Goal: Information Seeking & Learning: Check status

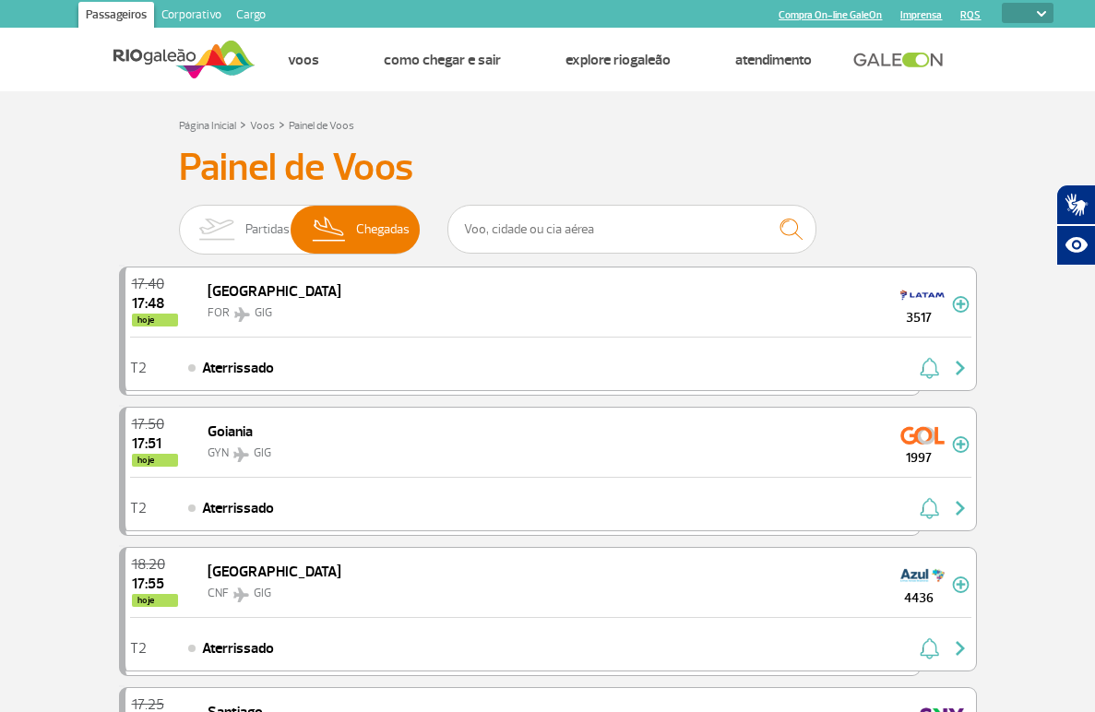
select select
click at [217, 236] on img at bounding box center [216, 230] width 58 height 48
click at [179, 220] on input "Partidas Chegadas" at bounding box center [179, 220] width 0 height 0
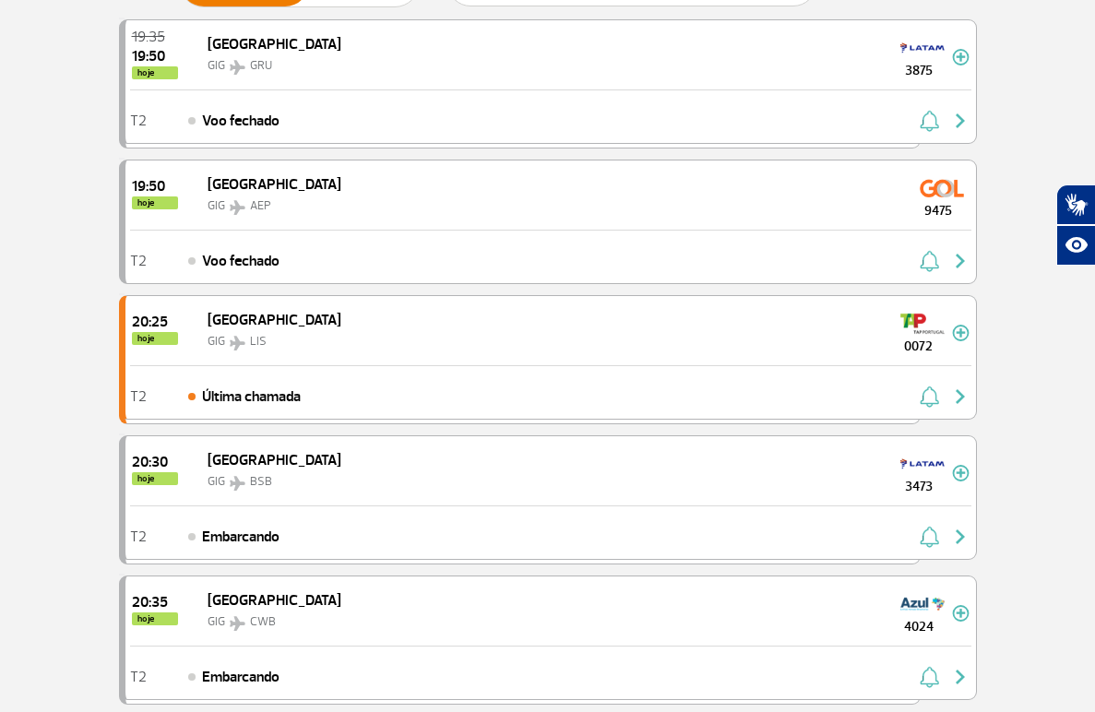
scroll to position [369, 0]
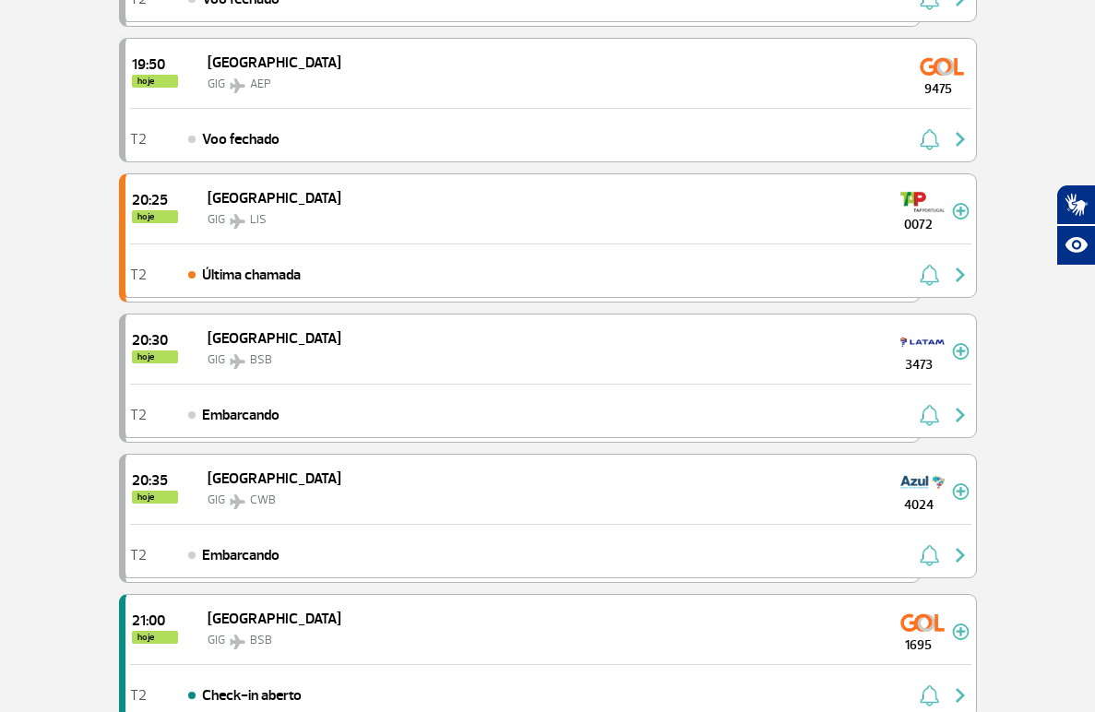
click at [0, 0] on img "button" at bounding box center [0, 0] width 0 height 0
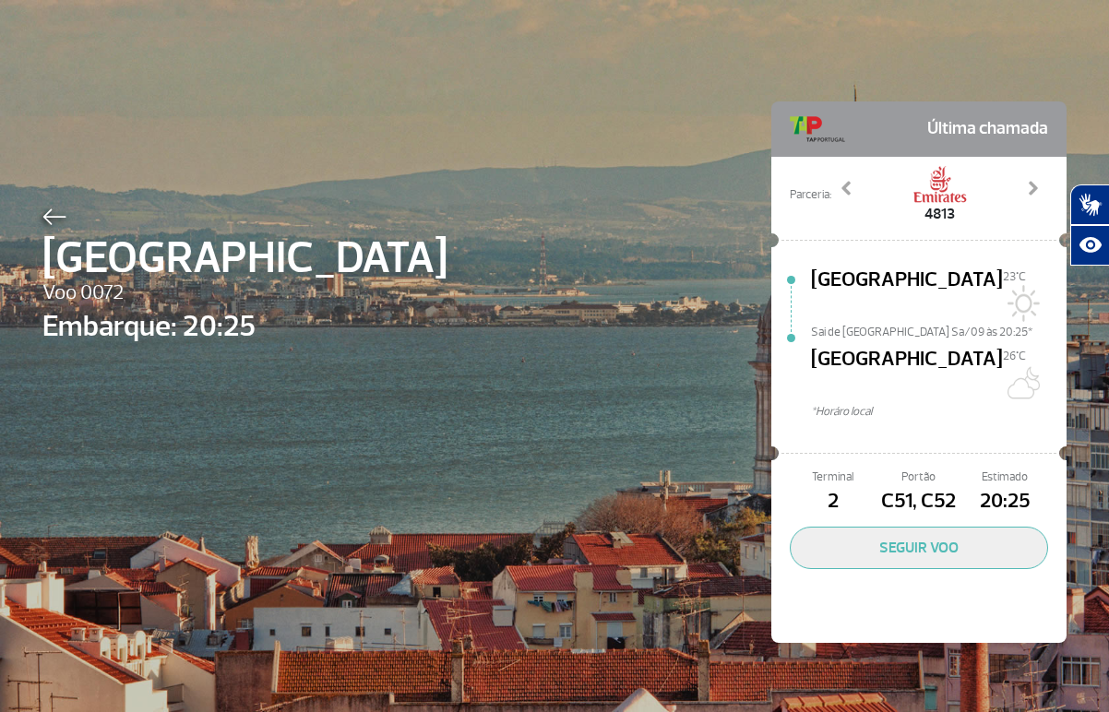
click at [62, 208] on div at bounding box center [244, 214] width 405 height 22
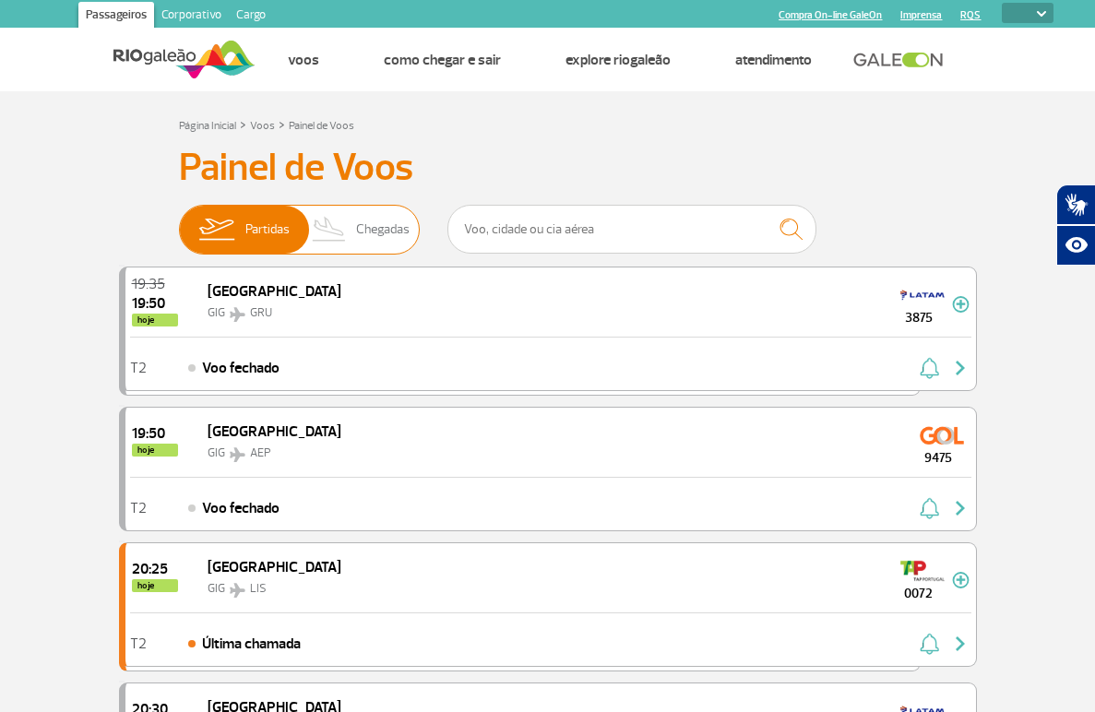
click at [323, 238] on img at bounding box center [330, 230] width 54 height 48
click at [179, 220] on input "Partidas Chegadas" at bounding box center [179, 220] width 0 height 0
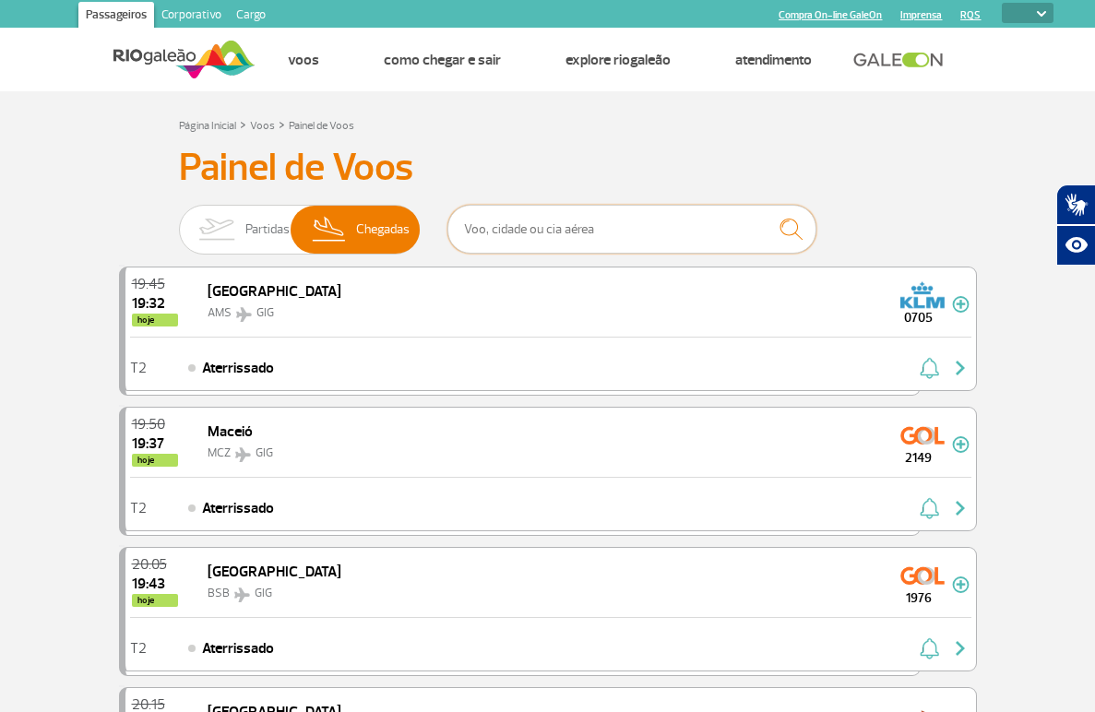
click at [519, 224] on input "text" at bounding box center [631, 229] width 369 height 49
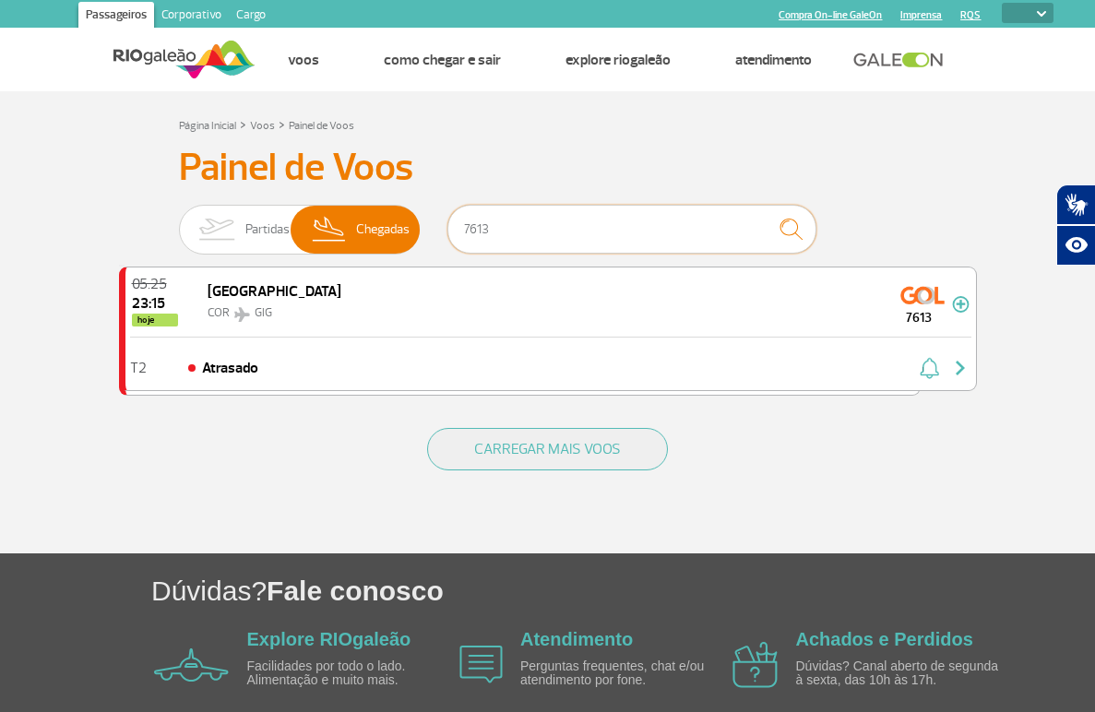
type input "7613"
click at [521, 230] on input "7613" at bounding box center [631, 229] width 369 height 49
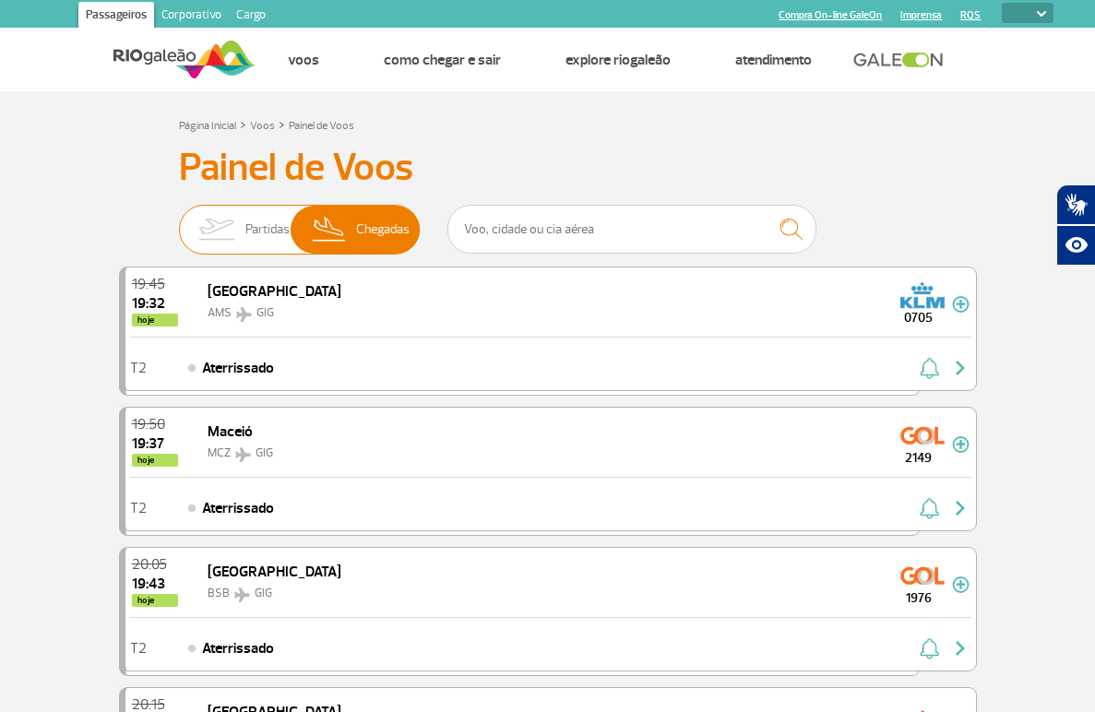
click at [264, 217] on span "Partidas" at bounding box center [267, 230] width 44 height 48
click at [179, 220] on input "Partidas Chegadas" at bounding box center [179, 220] width 0 height 0
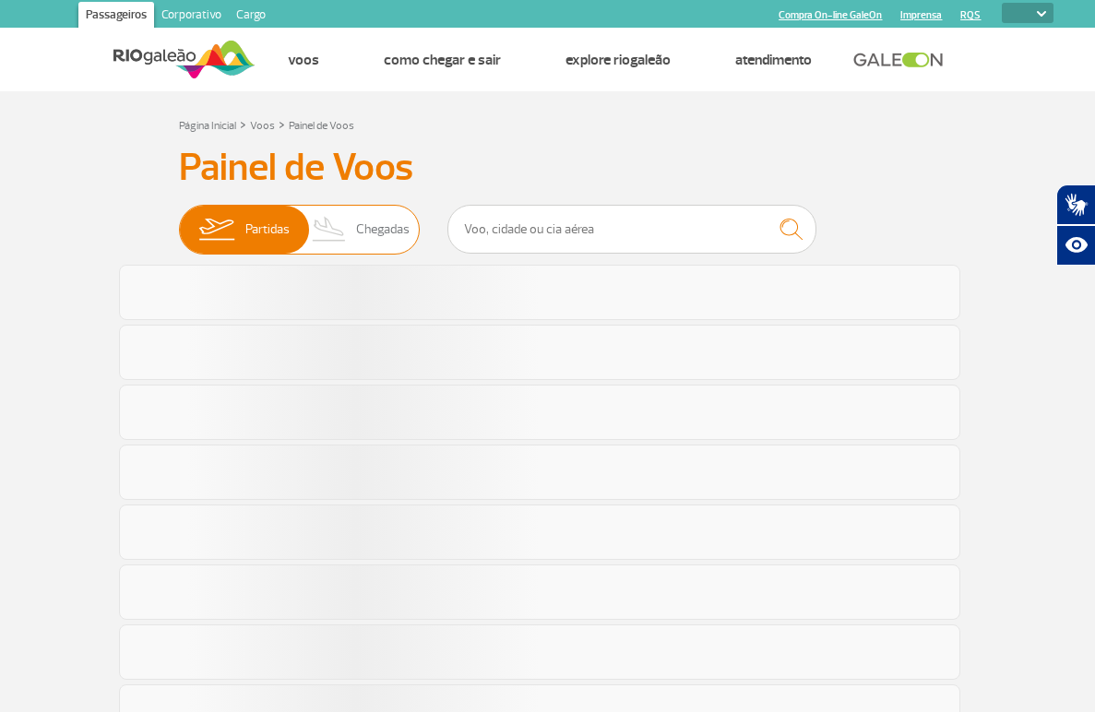
click at [382, 219] on span "Chegadas" at bounding box center [382, 230] width 53 height 48
click at [179, 220] on input "Partidas Chegadas" at bounding box center [179, 220] width 0 height 0
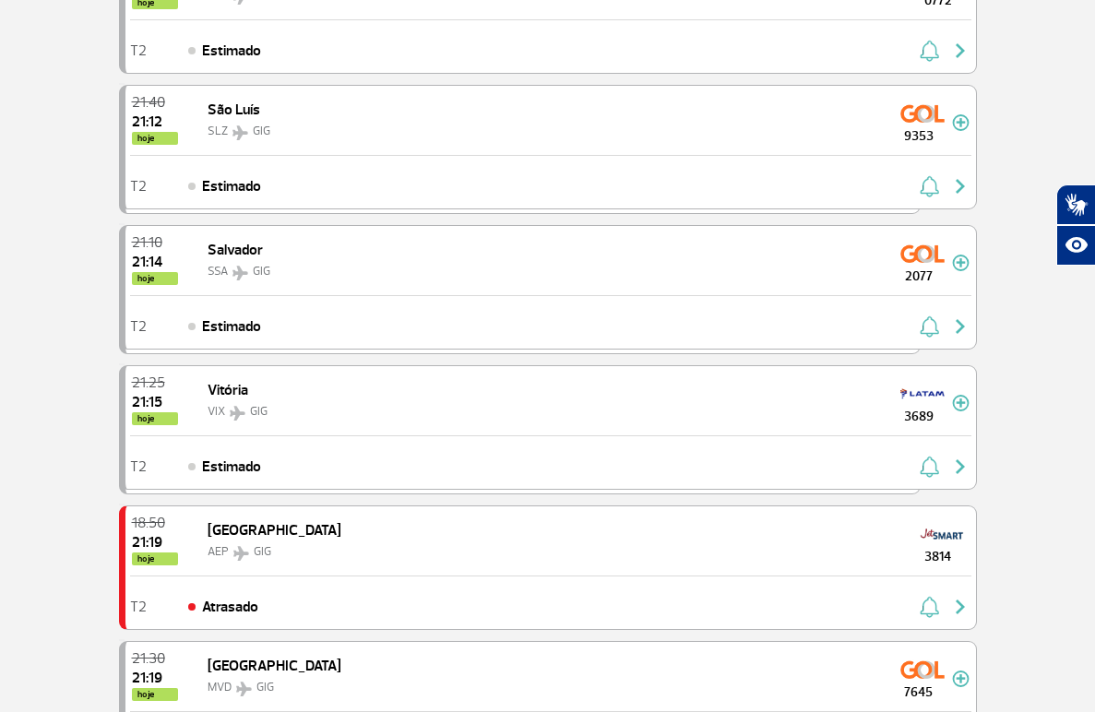
scroll to position [277, 0]
